Goal: Task Accomplishment & Management: Manage account settings

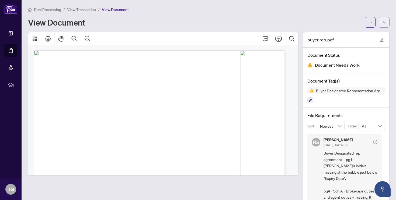
click at [382, 22] on icon "arrow-left" at bounding box center [384, 22] width 4 height 4
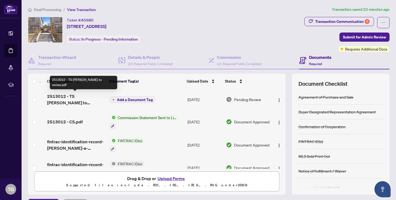
click at [58, 99] on span "2513012 - TS [PERSON_NAME] to review.pdf" at bounding box center [76, 99] width 58 height 13
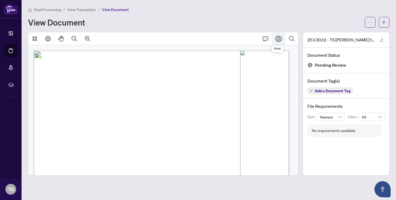
click at [279, 38] on icon "Print" at bounding box center [278, 39] width 6 height 6
click at [384, 20] on icon "arrow-left" at bounding box center [384, 22] width 4 height 4
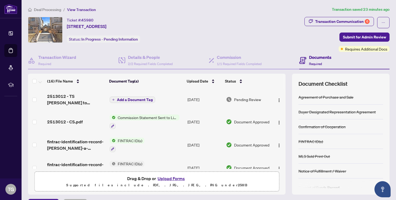
click at [127, 116] on span "Commission Statement Sent to Listing Brokerage" at bounding box center [148, 118] width 64 height 6
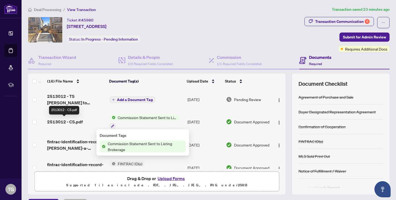
click at [63, 120] on span "2513012 - CS.pdf" at bounding box center [65, 122] width 36 height 6
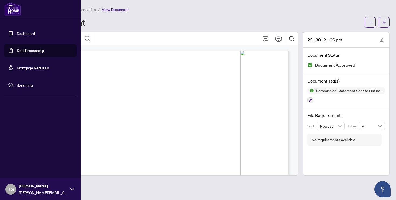
click at [18, 33] on link "Dashboard" at bounding box center [26, 33] width 18 height 5
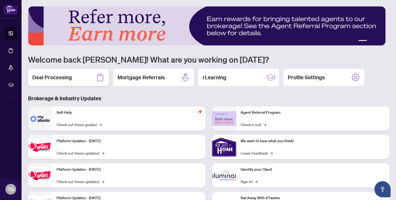
click at [59, 75] on h2 "Deal Processing" at bounding box center [52, 78] width 40 height 8
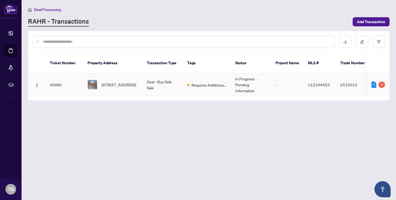
click at [55, 79] on td "45980" at bounding box center [65, 85] width 38 height 22
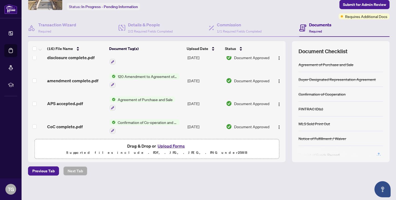
scroll to position [33, 0]
click at [358, 23] on div "Documents Required" at bounding box center [344, 28] width 90 height 18
click at [315, 25] on h4 "Documents" at bounding box center [320, 24] width 22 height 6
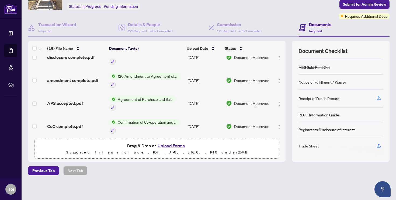
scroll to position [58, 0]
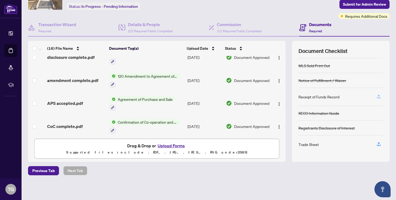
click at [378, 96] on icon "button" at bounding box center [379, 96] width 2 height 3
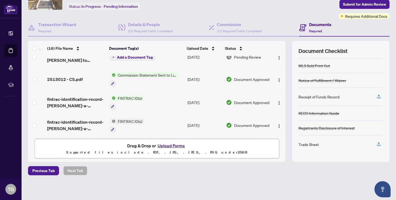
scroll to position [0, 0]
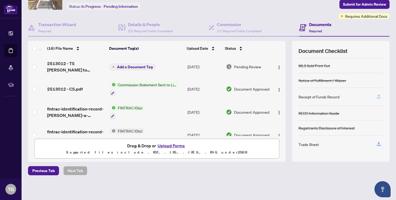
click at [378, 96] on icon "button" at bounding box center [379, 96] width 2 height 3
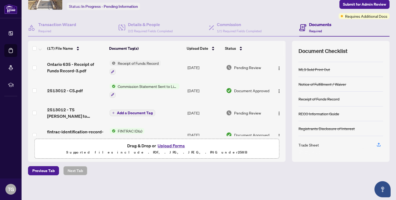
scroll to position [55, 0]
click at [376, 144] on icon "button" at bounding box center [378, 144] width 5 height 5
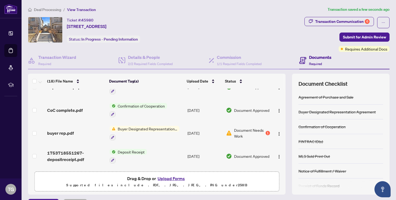
scroll to position [179, 0]
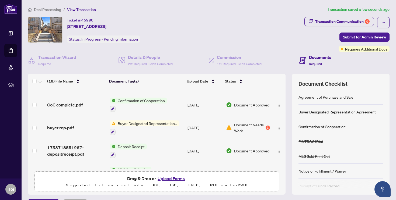
click at [228, 126] on div "Document Needs Work 1" at bounding box center [248, 128] width 44 height 12
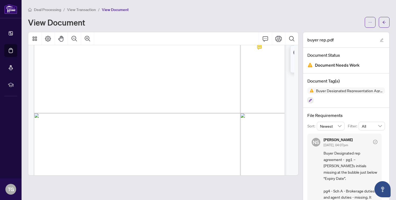
scroll to position [102, 0]
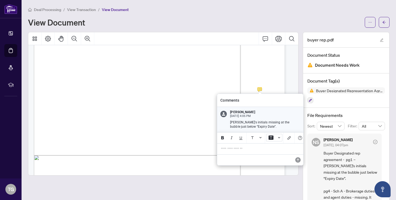
click at [270, 138] on icon "Background Color" at bounding box center [270, 138] width 5 height 4
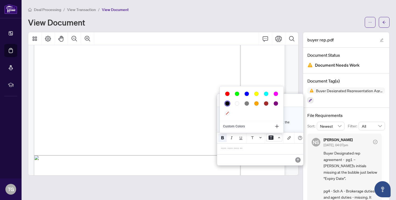
click at [221, 139] on icon "Bold" at bounding box center [222, 138] width 4 height 4
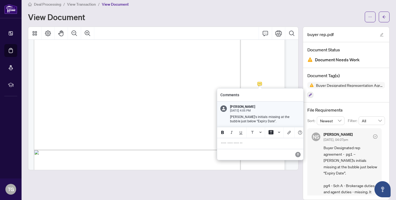
scroll to position [5, 0]
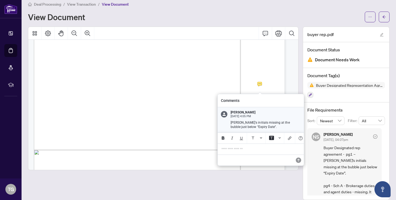
click at [280, 99] on div "Comments" at bounding box center [261, 100] width 86 height 13
click at [237, 151] on p "**********" at bounding box center [260, 149] width 79 height 5
click at [253, 137] on icon "Font Color" at bounding box center [252, 137] width 5 height 5
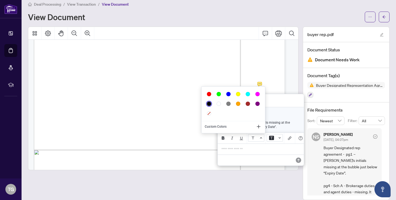
click at [274, 139] on button "Background Color" at bounding box center [275, 138] width 16 height 8
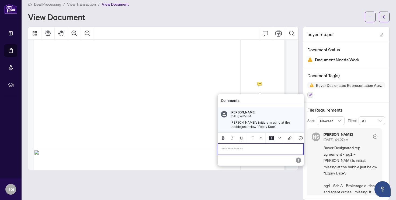
drag, startPoint x: 233, startPoint y: 150, endPoint x: 237, endPoint y: 154, distance: 5.4
click at [237, 152] on p "**********" at bounding box center [260, 149] width 79 height 5
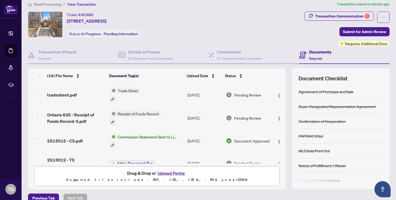
click at [347, 107] on div "Buyer Designated Representation Agreement" at bounding box center [336, 107] width 77 height 6
click at [162, 174] on button "Upload Forms" at bounding box center [171, 173] width 30 height 7
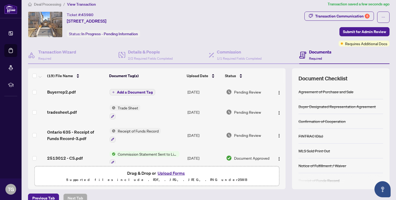
click at [131, 91] on span "Add a Document Tag" at bounding box center [135, 92] width 36 height 4
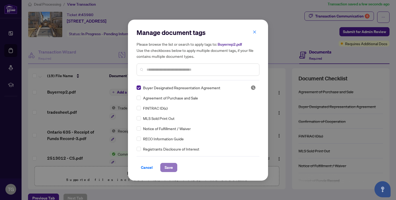
click at [168, 169] on span "Save" at bounding box center [169, 167] width 8 height 9
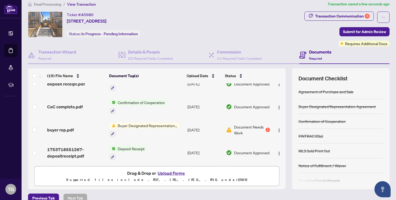
scroll to position [199, 0]
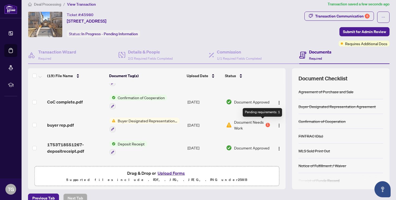
click at [266, 123] on div "1" at bounding box center [268, 125] width 4 height 4
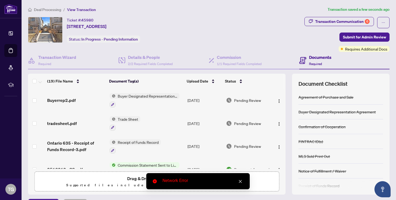
click at [241, 183] on icon "close" at bounding box center [240, 181] width 3 height 3
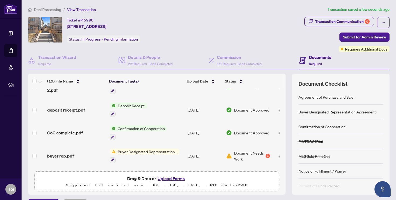
scroll to position [180, 0]
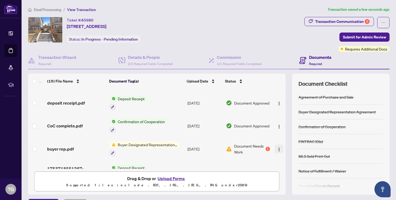
click at [277, 148] on img "button" at bounding box center [279, 150] width 4 height 4
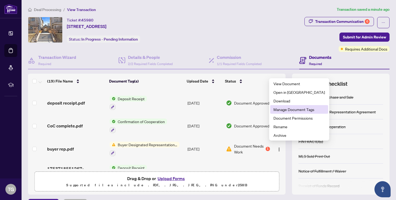
click at [286, 109] on span "Manage Document Tags" at bounding box center [298, 110] width 51 height 6
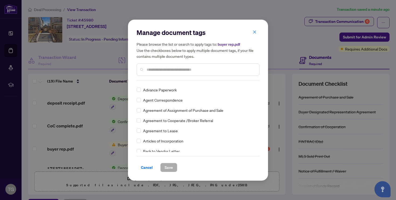
scroll to position [142, 0]
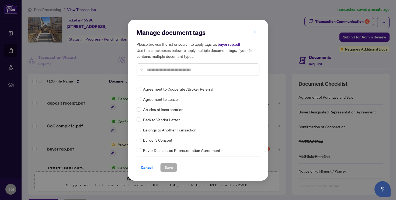
click at [253, 32] on icon "close" at bounding box center [255, 32] width 4 height 4
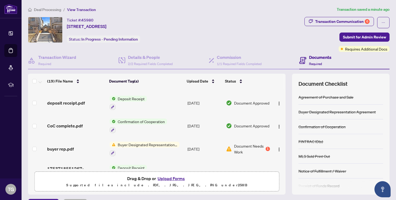
click at [243, 144] on span "Document Needs Work" at bounding box center [249, 149] width 30 height 12
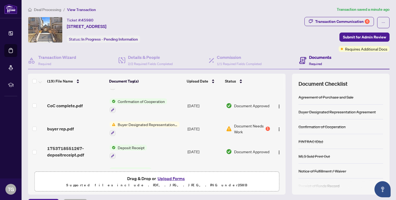
scroll to position [209, 0]
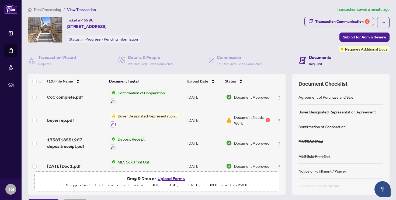
click at [111, 123] on icon "button" at bounding box center [112, 124] width 3 height 3
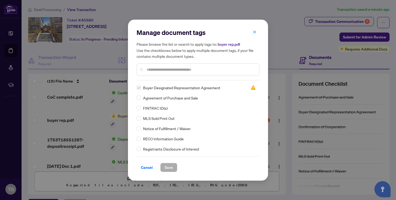
click at [139, 88] on label at bounding box center [139, 88] width 4 height 6
click at [251, 88] on img at bounding box center [252, 87] width 5 height 5
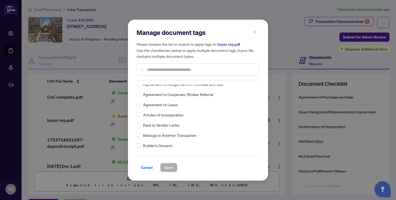
click at [254, 32] on icon "close" at bounding box center [254, 32] width 3 height 3
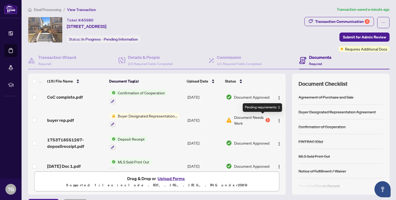
click at [266, 118] on div "1" at bounding box center [268, 120] width 4 height 4
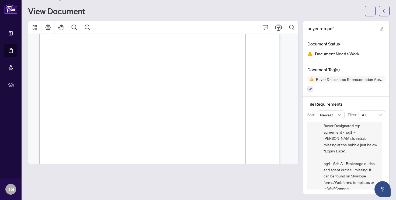
scroll to position [1044, 0]
click at [382, 9] on icon "arrow-left" at bounding box center [384, 11] width 4 height 4
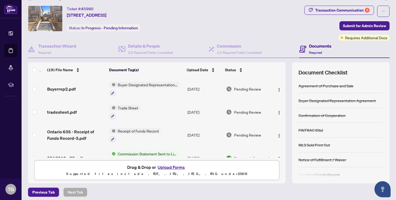
click at [147, 83] on span "Buyer Designated Representation Agreement" at bounding box center [148, 85] width 64 height 6
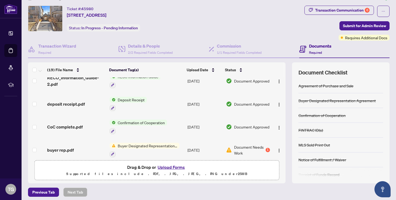
scroll to position [169, 0]
